Goal: Task Accomplishment & Management: Manage account settings

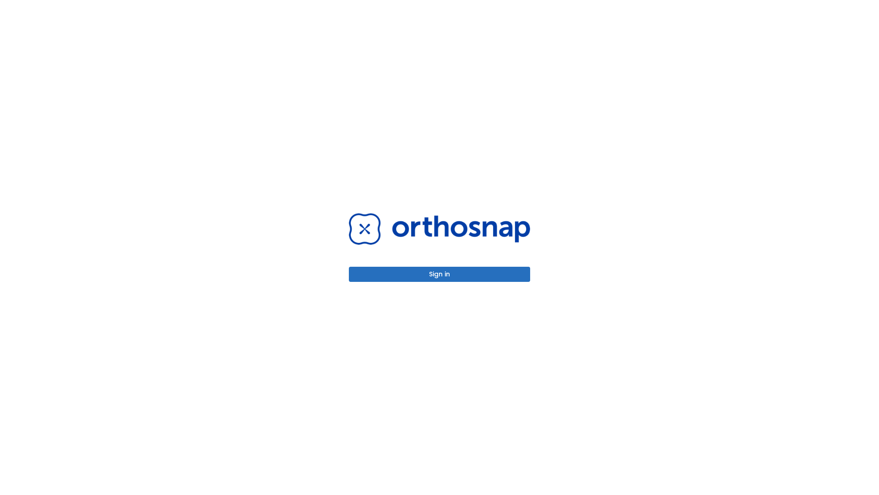
click at [440, 274] on button "Sign in" at bounding box center [439, 274] width 181 height 15
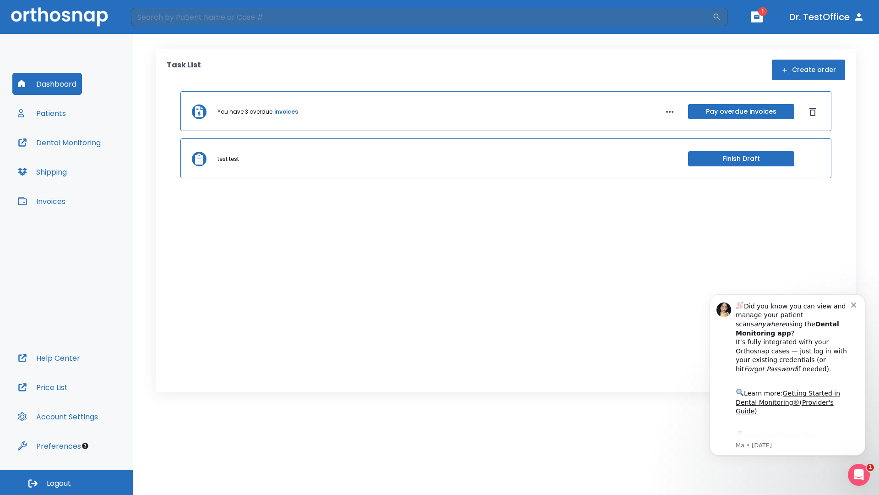
click at [66, 482] on span "Logout" at bounding box center [59, 483] width 24 height 10
